Goal: Obtain resource: Obtain resource

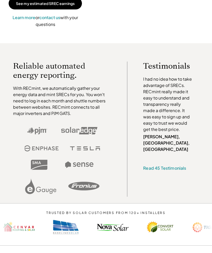
scroll to position [130, 0]
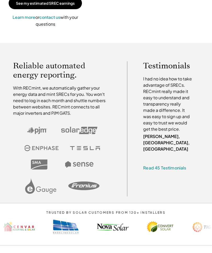
click at [84, 149] on icon at bounding box center [85, 148] width 30 height 4
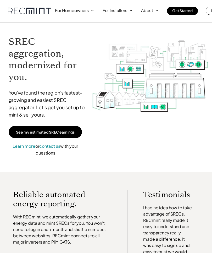
scroll to position [0, 0]
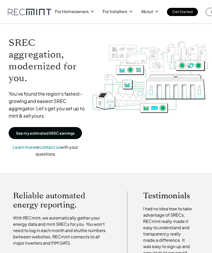
click at [39, 132] on p "See my estimated SREC earnings" at bounding box center [45, 133] width 59 height 5
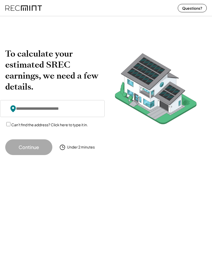
click at [34, 107] on input "input" at bounding box center [52, 108] width 105 height 17
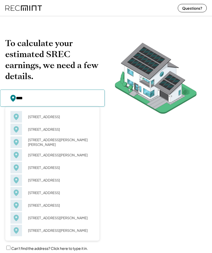
click at [41, 114] on div "6455 Bareback Ter Richmond, VA 23234" at bounding box center [60, 116] width 70 height 7
type input "**********"
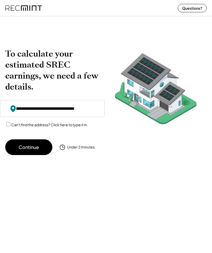
click at [20, 152] on button "Continue" at bounding box center [28, 147] width 47 height 16
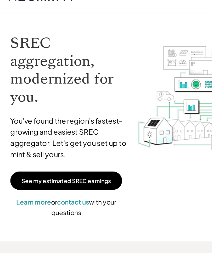
scroll to position [14, 0]
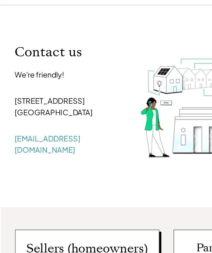
scroll to position [15, 0]
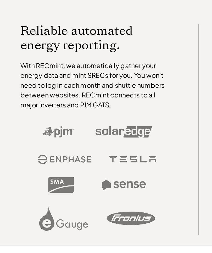
scroll to position [97, 0]
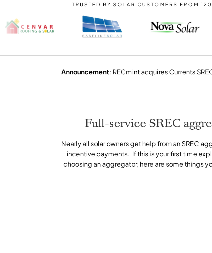
scroll to position [105, 0]
